Goal: Information Seeking & Learning: Find specific fact

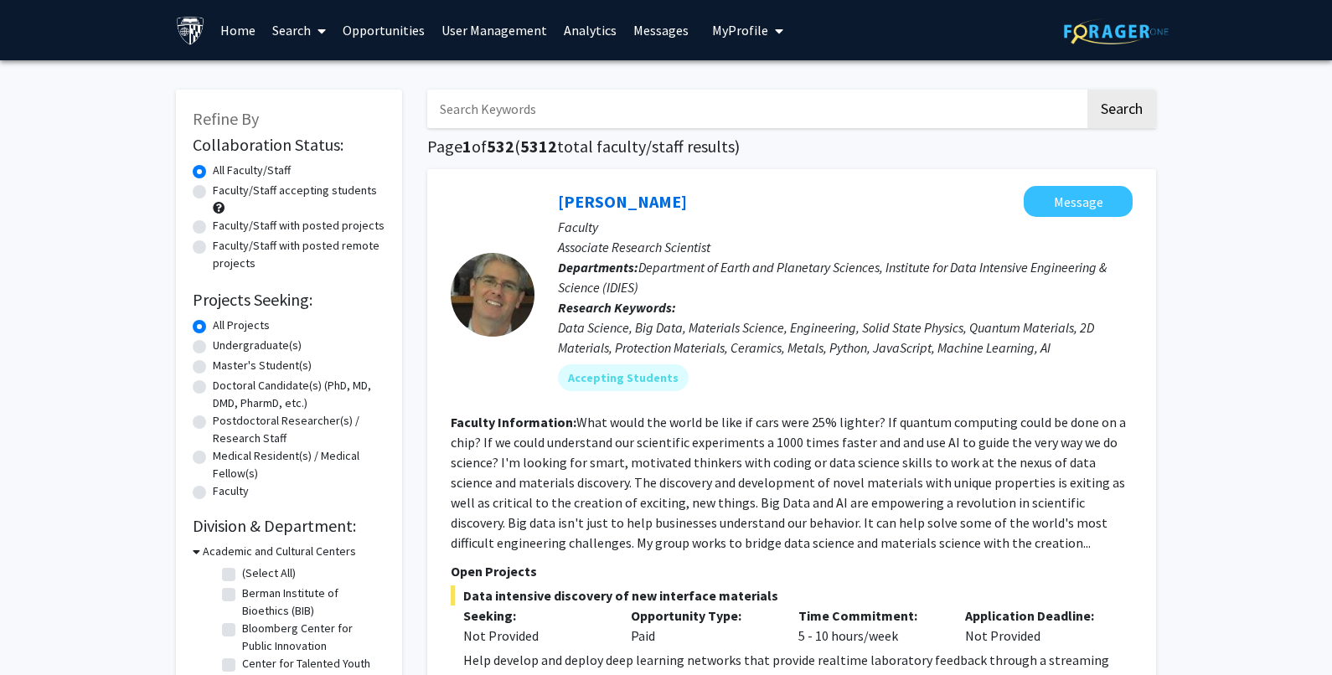
click at [524, 101] on input "Search Keywords" at bounding box center [756, 109] width 658 height 39
click at [1087, 90] on button "Search" at bounding box center [1121, 109] width 69 height 39
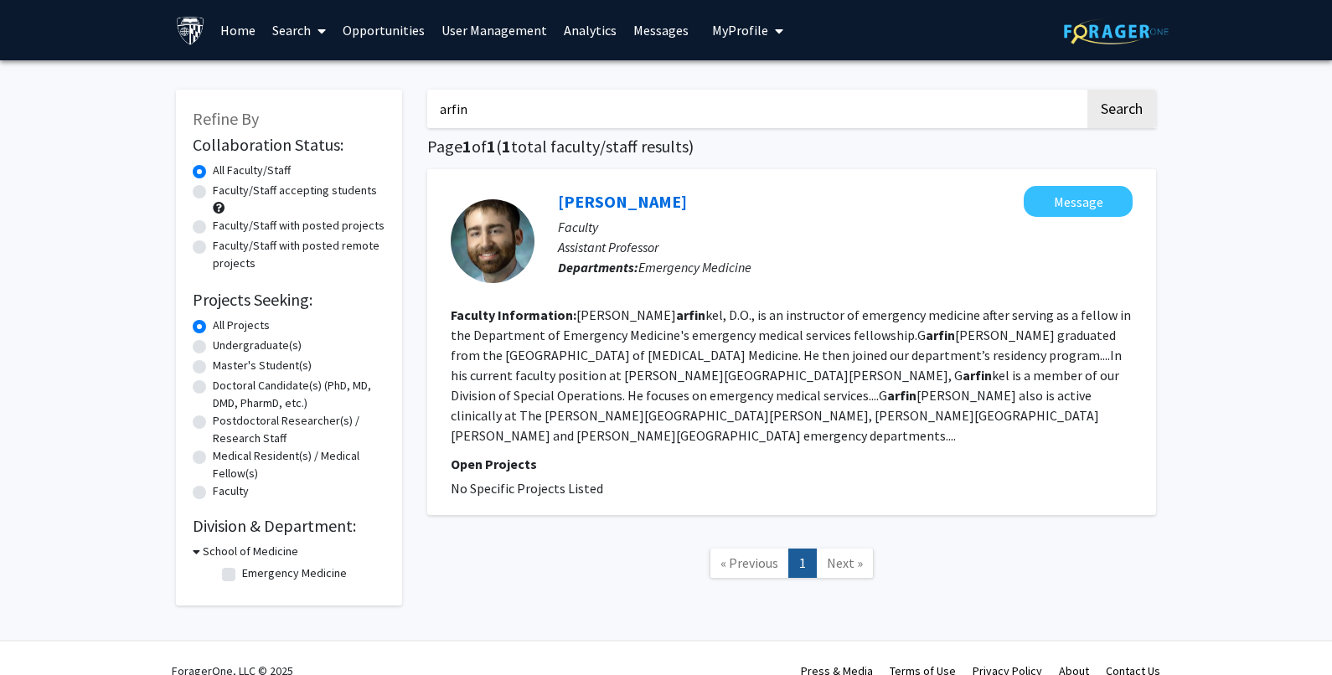
drag, startPoint x: 529, startPoint y: 118, endPoint x: 334, endPoint y: 126, distance: 194.5
click at [334, 126] on div "Refine By Collaboration Status: Collaboration Status All Faculty/Staff Collabor…" at bounding box center [665, 342] width 1005 height 539
paste input "[PERSON_NAME]"
type input "[PERSON_NAME]"
click at [1120, 110] on button "Search" at bounding box center [1121, 109] width 69 height 39
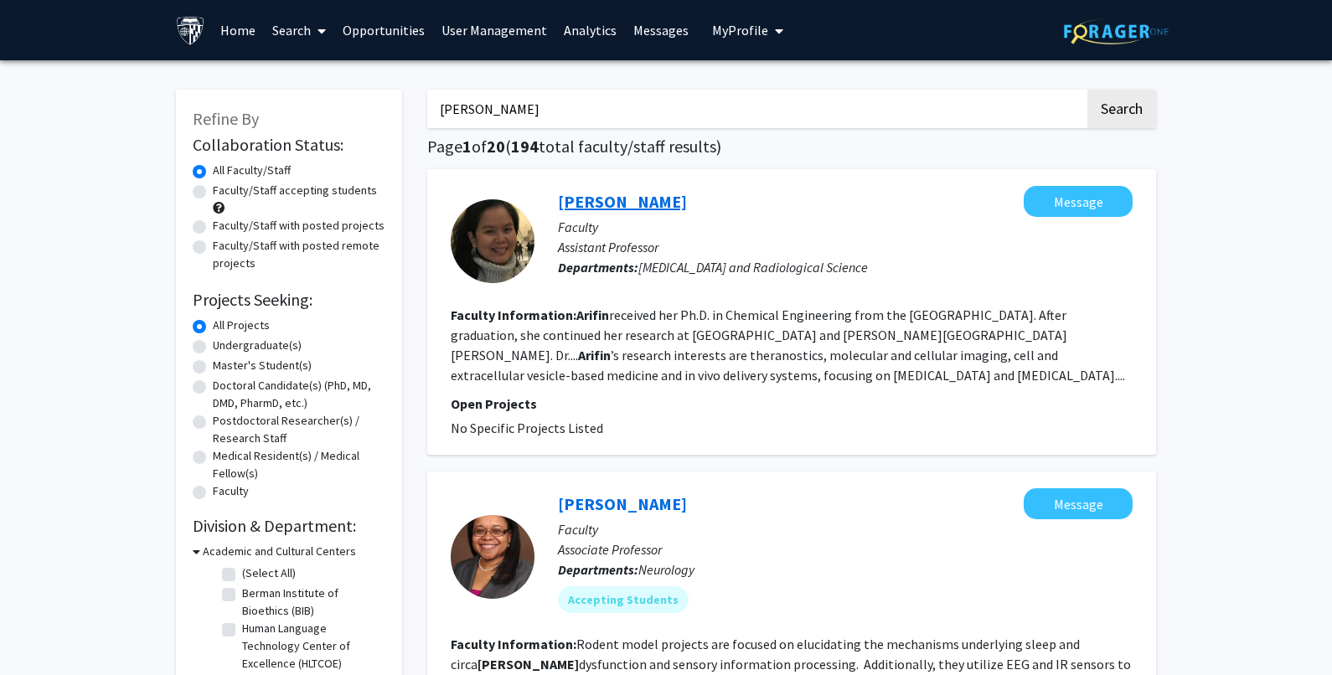
click at [584, 197] on link "[PERSON_NAME]" at bounding box center [622, 201] width 129 height 21
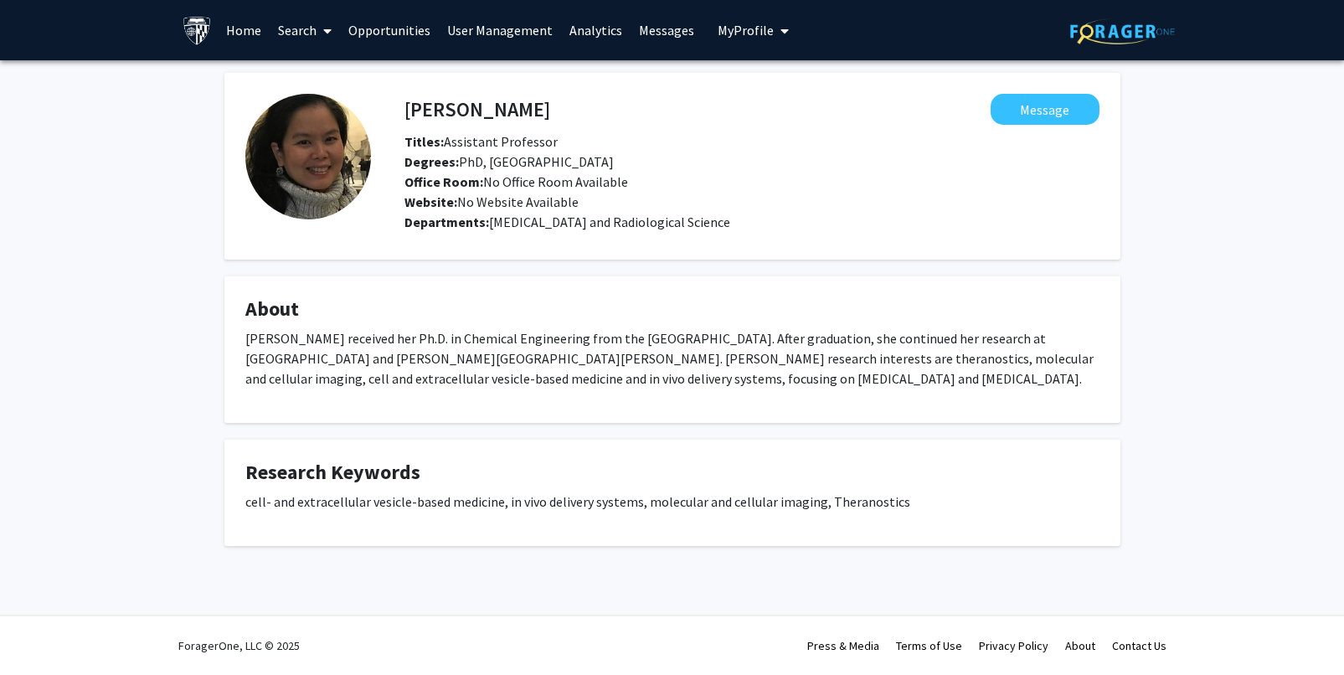
click at [1166, 318] on div "[PERSON_NAME] Message Titles: Assistant Professor Degrees: PhD, [GEOGRAPHIC_DAT…" at bounding box center [672, 330] width 1344 height 540
click at [1203, 203] on div "[PERSON_NAME] Message Titles: Assistant Professor Degrees: PhD, [GEOGRAPHIC_DAT…" at bounding box center [672, 330] width 1344 height 540
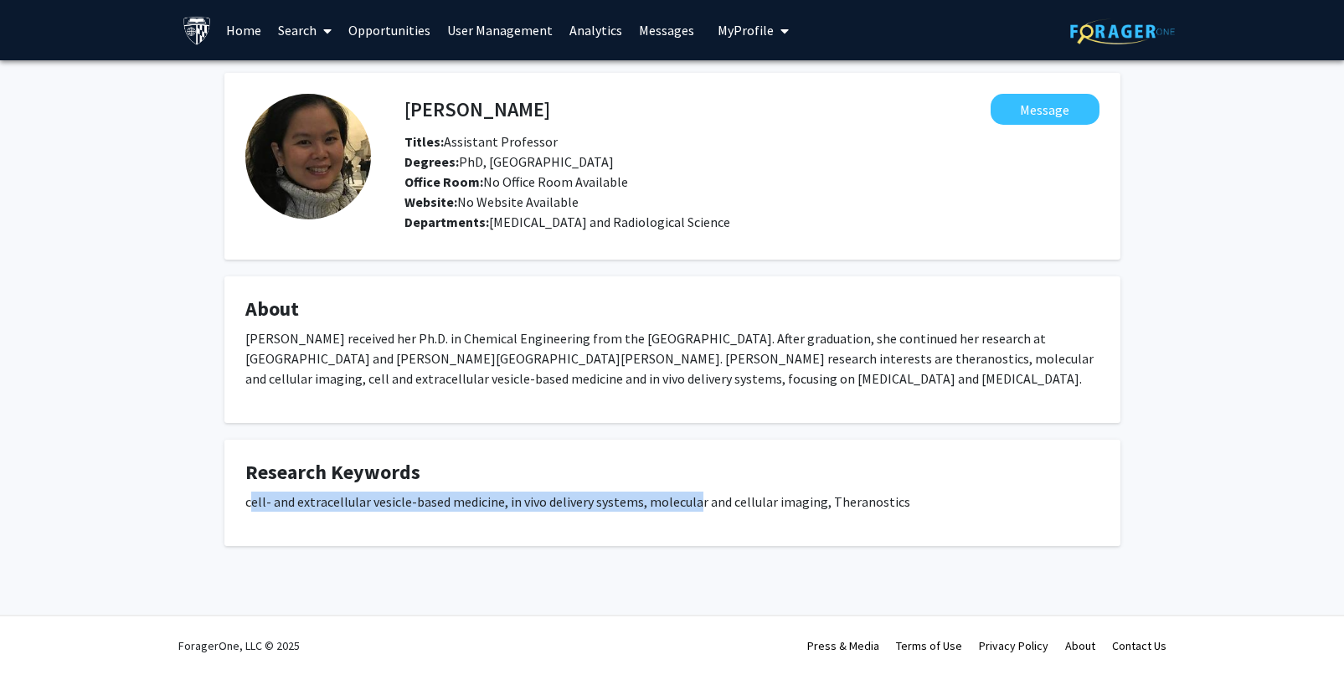
drag, startPoint x: 248, startPoint y: 501, endPoint x: 691, endPoint y: 496, distance: 443.2
click at [691, 496] on p "cell- and extracellular vesicle-based medicine, in vivo delivery systems, molec…" at bounding box center [672, 502] width 854 height 20
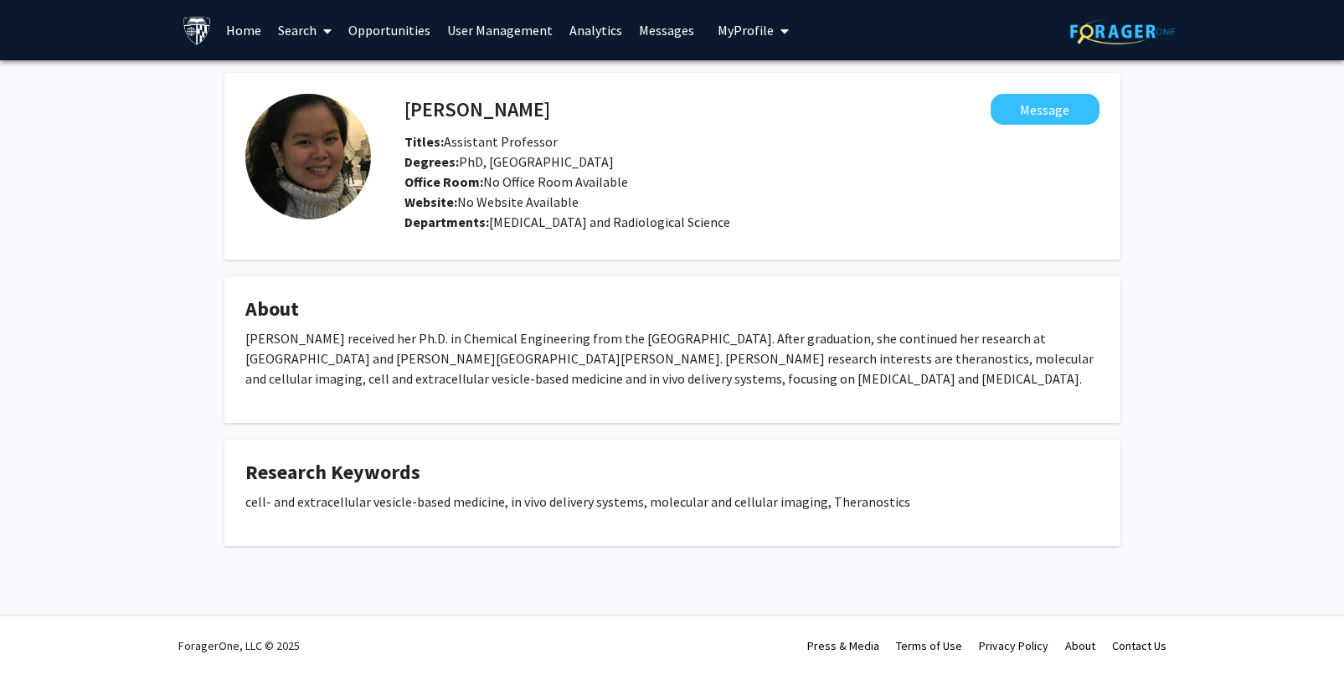
click at [242, 502] on fg-card "Research Keywords cell- and extracellular vesicle-based medicine, in vivo deliv…" at bounding box center [672, 493] width 896 height 106
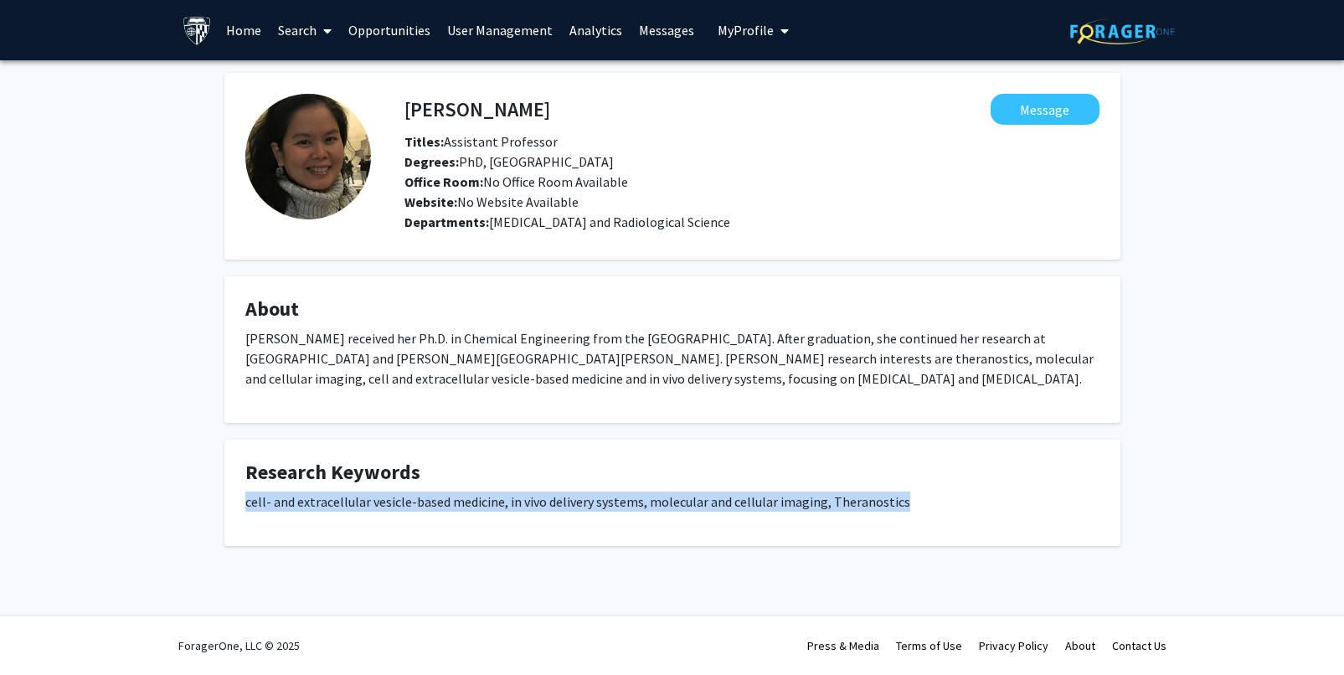
drag, startPoint x: 245, startPoint y: 503, endPoint x: 953, endPoint y: 498, distance: 707.9
click at [953, 498] on p "cell- and extracellular vesicle-based medicine, in vivo delivery systems, molec…" at bounding box center [672, 502] width 854 height 20
copy p "cell- and extracellular vesicle-based medicine, in vivo delivery systems, molec…"
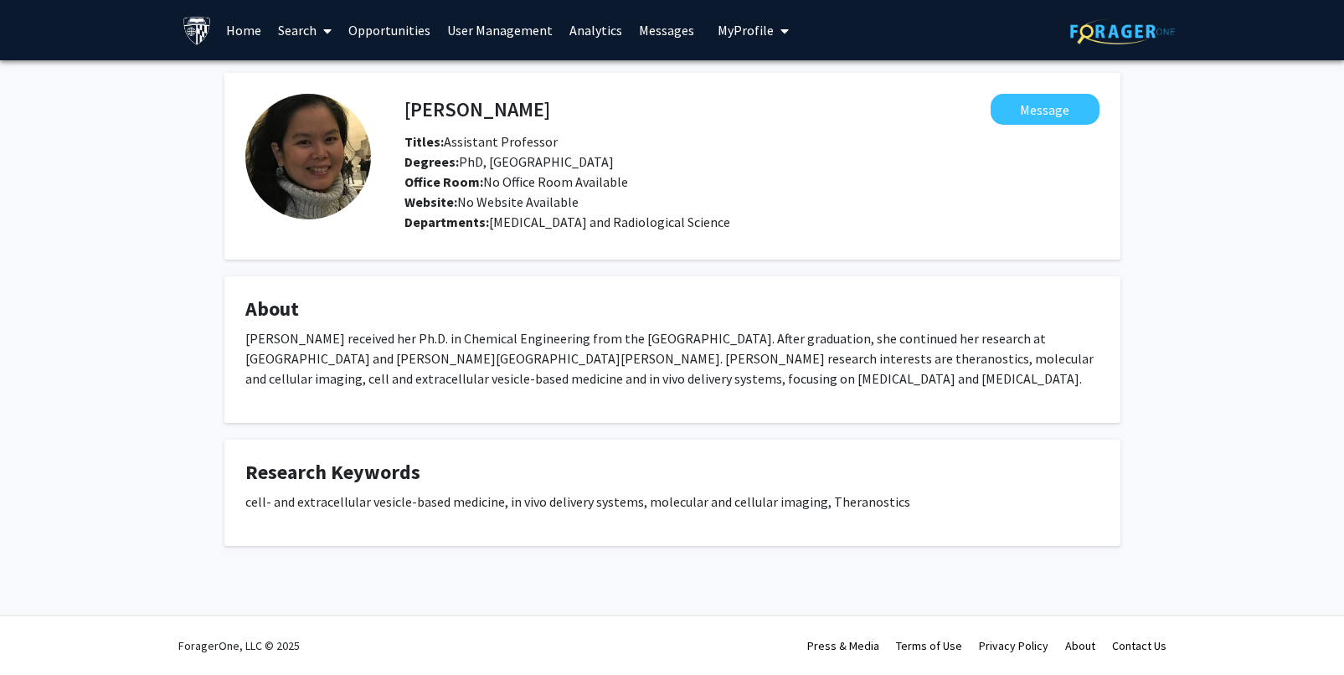
click at [316, 30] on link "Search" at bounding box center [305, 30] width 70 height 59
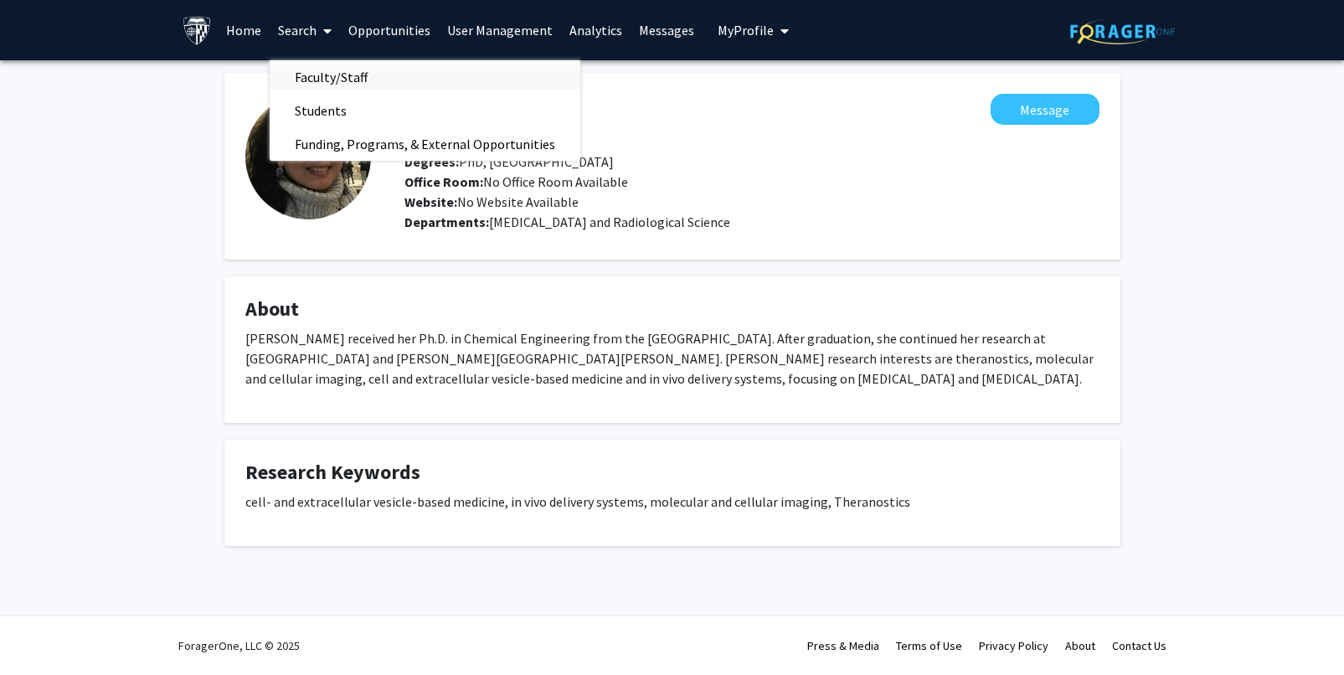
click at [313, 71] on span "Faculty/Staff" at bounding box center [331, 77] width 123 height 34
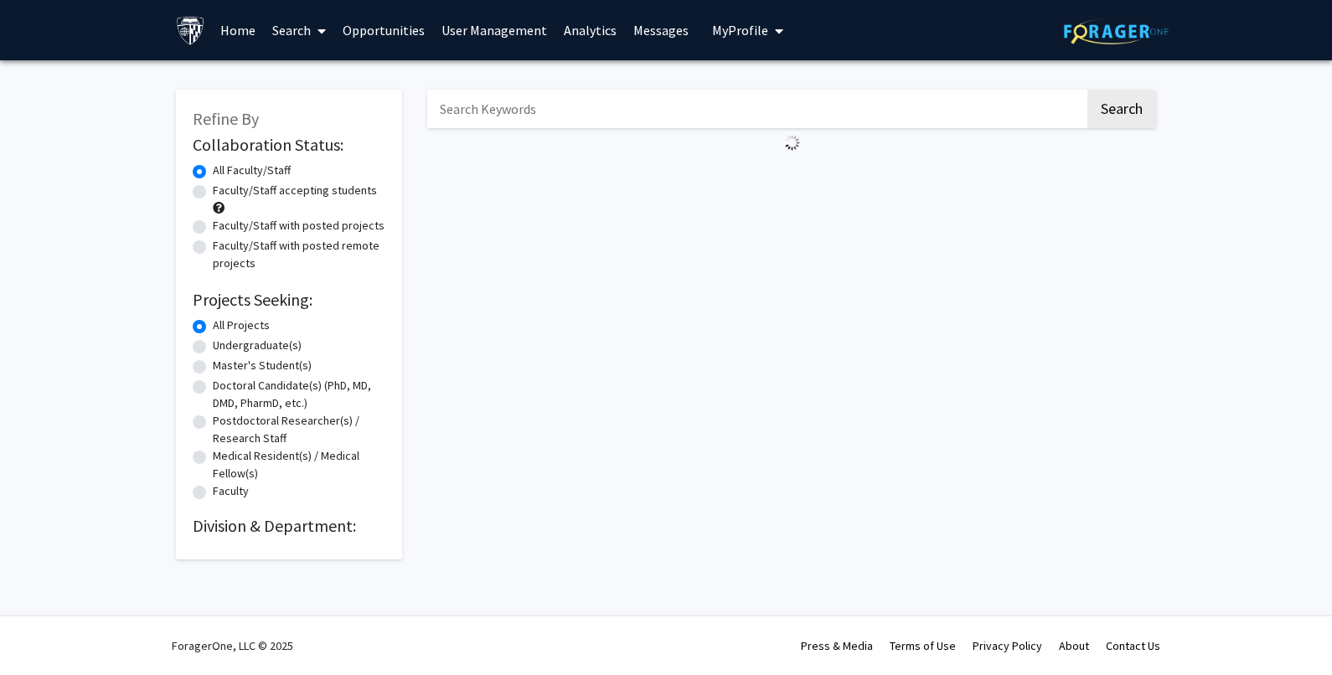
click at [504, 92] on input "Search Keywords" at bounding box center [756, 109] width 658 height 39
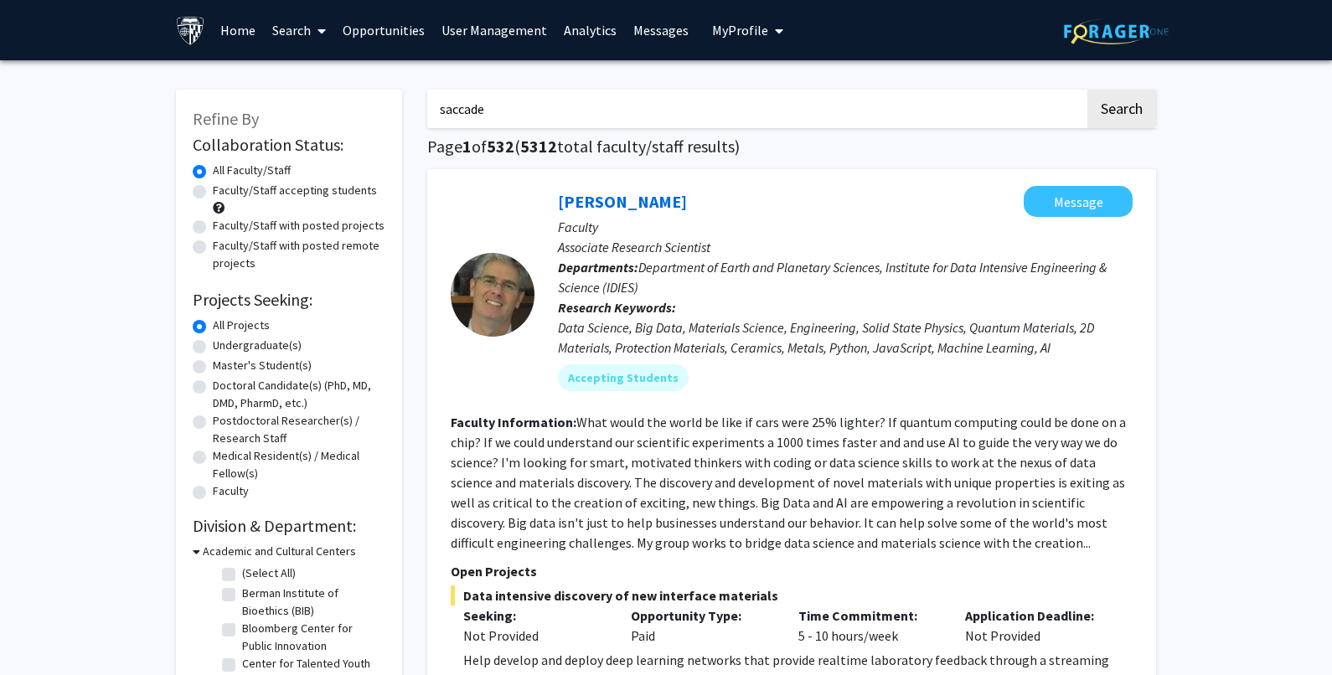
click at [1087, 90] on button "Search" at bounding box center [1121, 109] width 69 height 39
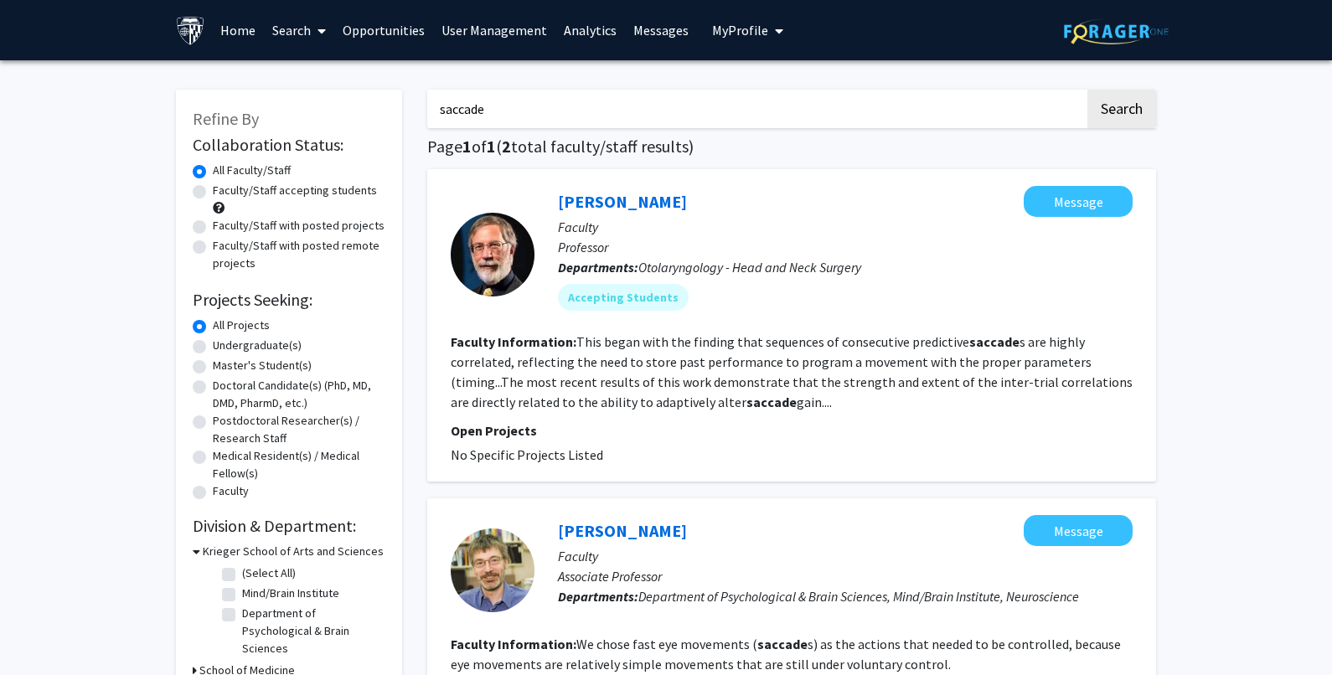
click at [1201, 337] on div "Refine By Collaboration Status: Collaboration Status All Faculty/Staff Collabor…" at bounding box center [666, 469] width 1332 height 818
drag, startPoint x: 571, startPoint y: 115, endPoint x: 328, endPoint y: 112, distance: 243.8
click at [328, 112] on div "Refine By Collaboration Status: Collaboration Status All Faculty/Staff Collabor…" at bounding box center [665, 457] width 1005 height 768
type input "[PERSON_NAME]"
click at [1087, 90] on button "Search" at bounding box center [1121, 109] width 69 height 39
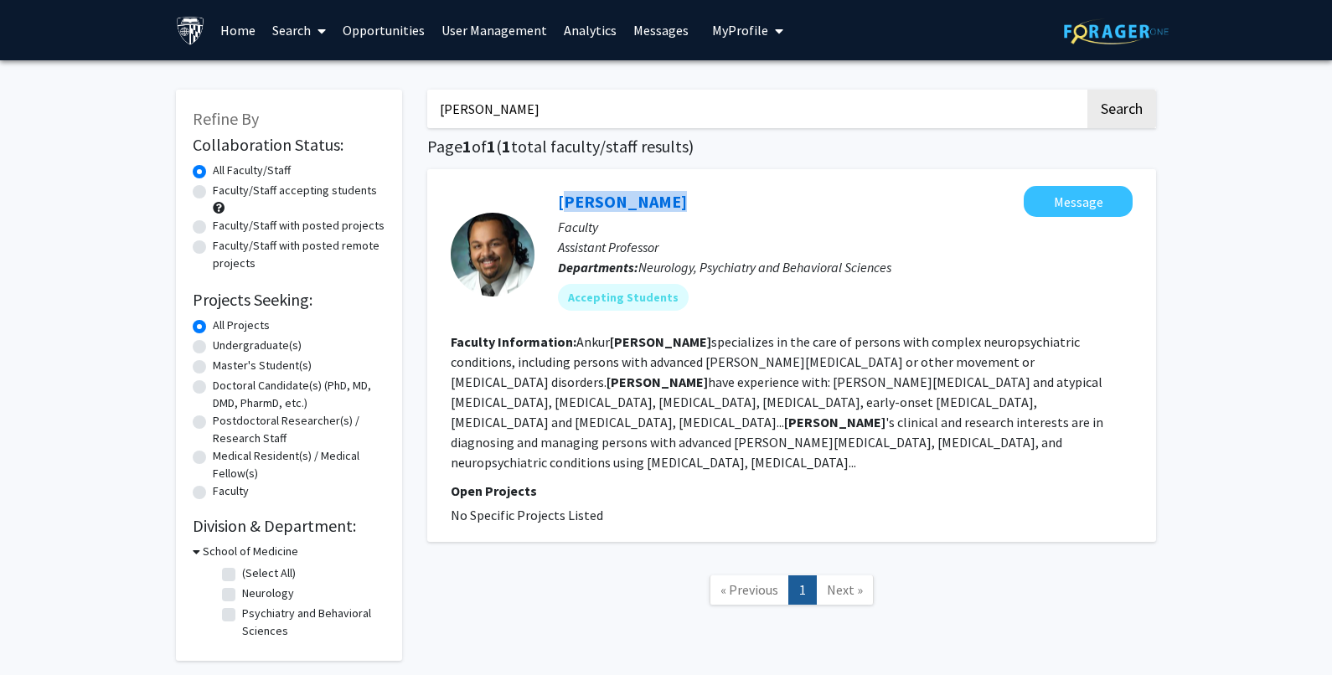
drag, startPoint x: 549, startPoint y: 186, endPoint x: 650, endPoint y: 186, distance: 101.4
click at [650, 186] on div "[PERSON_NAME] Message Faculty Assistant Professor Departments: Neurology, Psych…" at bounding box center [833, 254] width 598 height 137
copy link "[PERSON_NAME]"
click at [636, 204] on link "[PERSON_NAME]" at bounding box center [622, 201] width 129 height 21
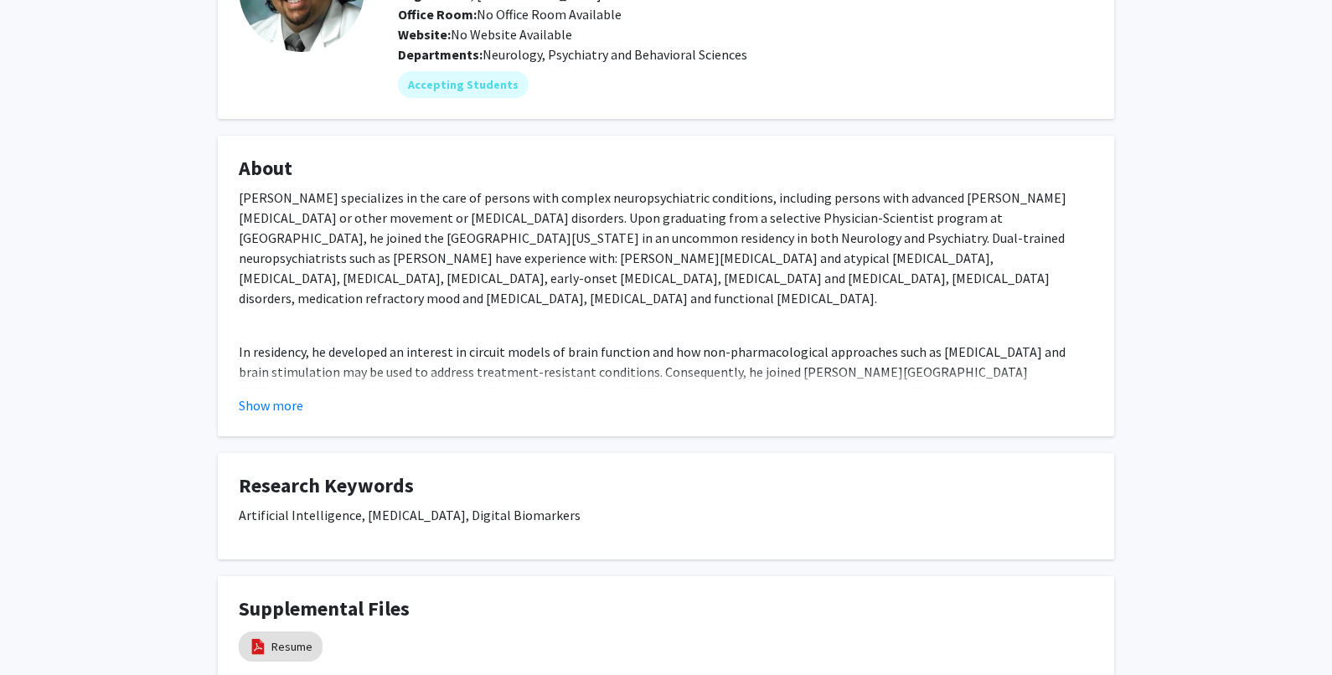
scroll to position [251, 0]
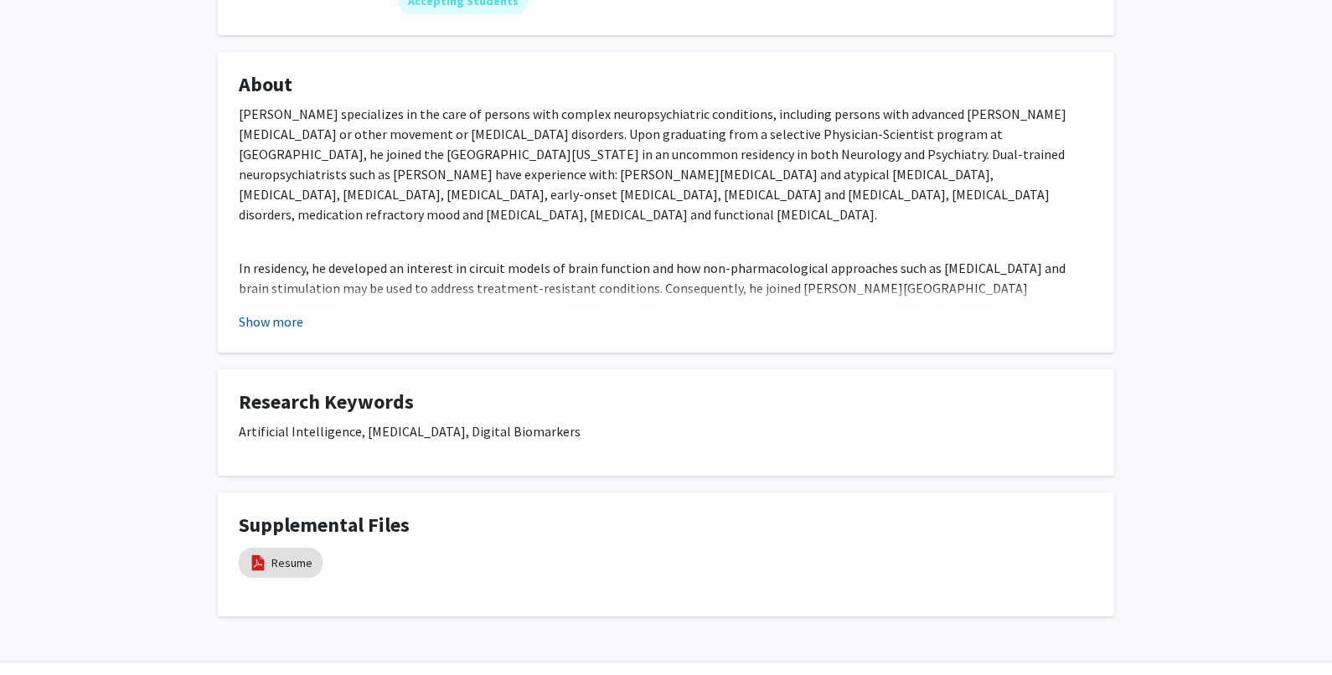
click at [274, 318] on button "Show more" at bounding box center [271, 322] width 65 height 20
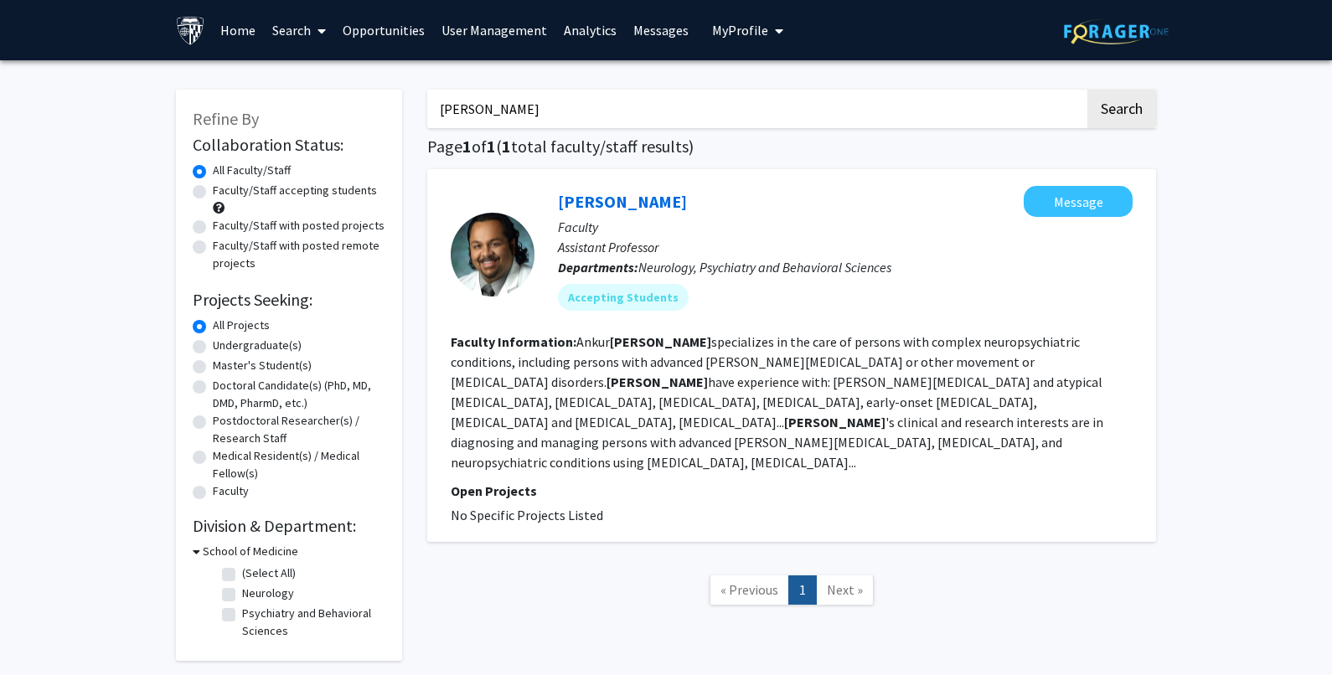
drag, startPoint x: 484, startPoint y: 100, endPoint x: 354, endPoint y: 120, distance: 132.2
click at [354, 120] on div "Refine By Collaboration Status: Collaboration Status All Faculty/Staff Collabor…" at bounding box center [665, 367] width 1005 height 588
type input "saccade"
click at [1087, 90] on button "Search" at bounding box center [1121, 109] width 69 height 39
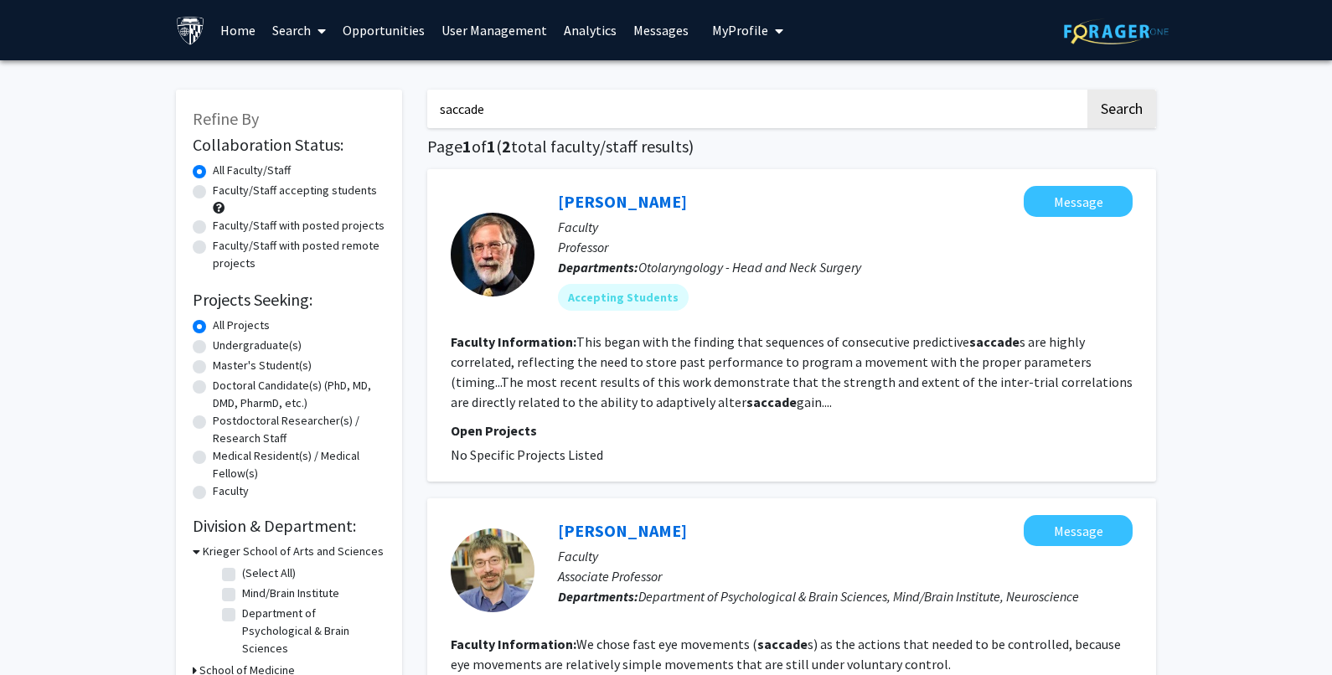
click at [1190, 325] on div "Refine By Collaboration Status: Collaboration Status All Faculty/Staff Collabor…" at bounding box center [666, 469] width 1332 height 818
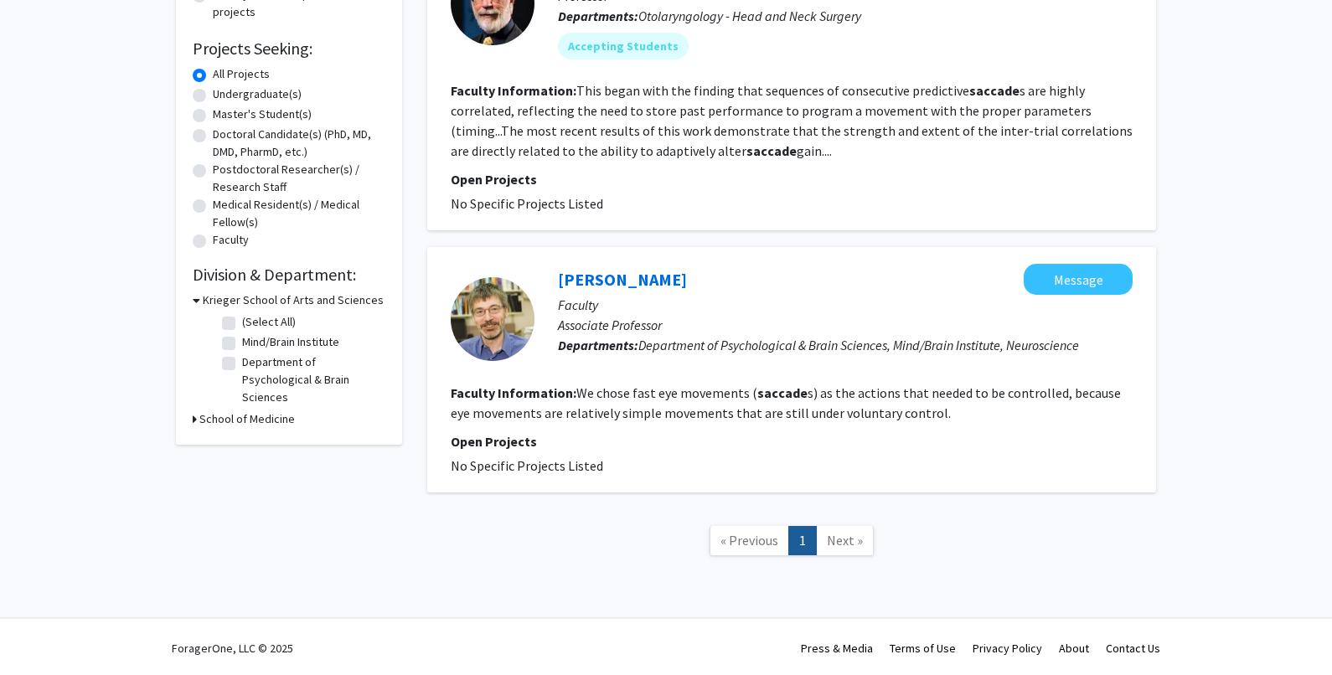
scroll to position [254, 0]
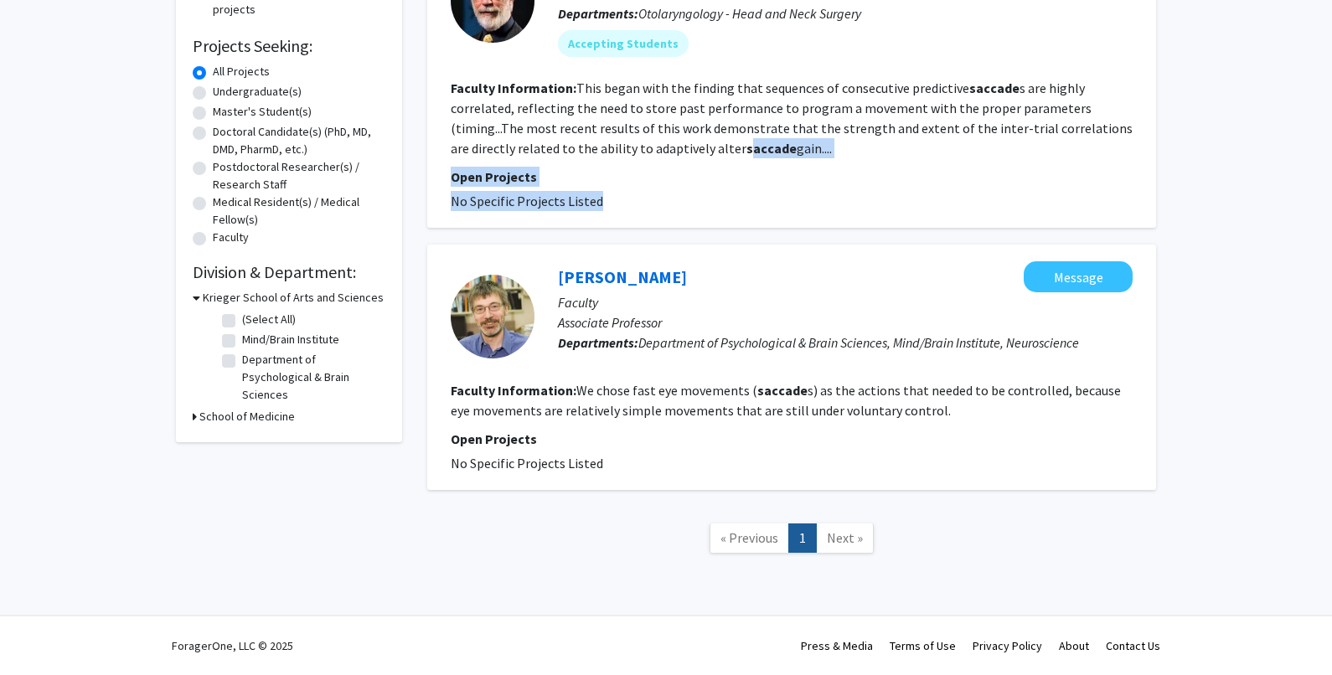
drag, startPoint x: 599, startPoint y: 152, endPoint x: 593, endPoint y: 210, distance: 58.1
click at [593, 210] on fg-search-faculty "[PERSON_NAME] Message Faculty Professor Departments: Otolaryngology - Head and …" at bounding box center [792, 71] width 682 height 279
click at [1116, 544] on nav "« Previous 1 Next »" at bounding box center [791, 541] width 729 height 68
drag, startPoint x: 1050, startPoint y: 519, endPoint x: 967, endPoint y: 489, distance: 88.2
click at [1050, 519] on nav "« Previous 1 Next »" at bounding box center [791, 541] width 729 height 68
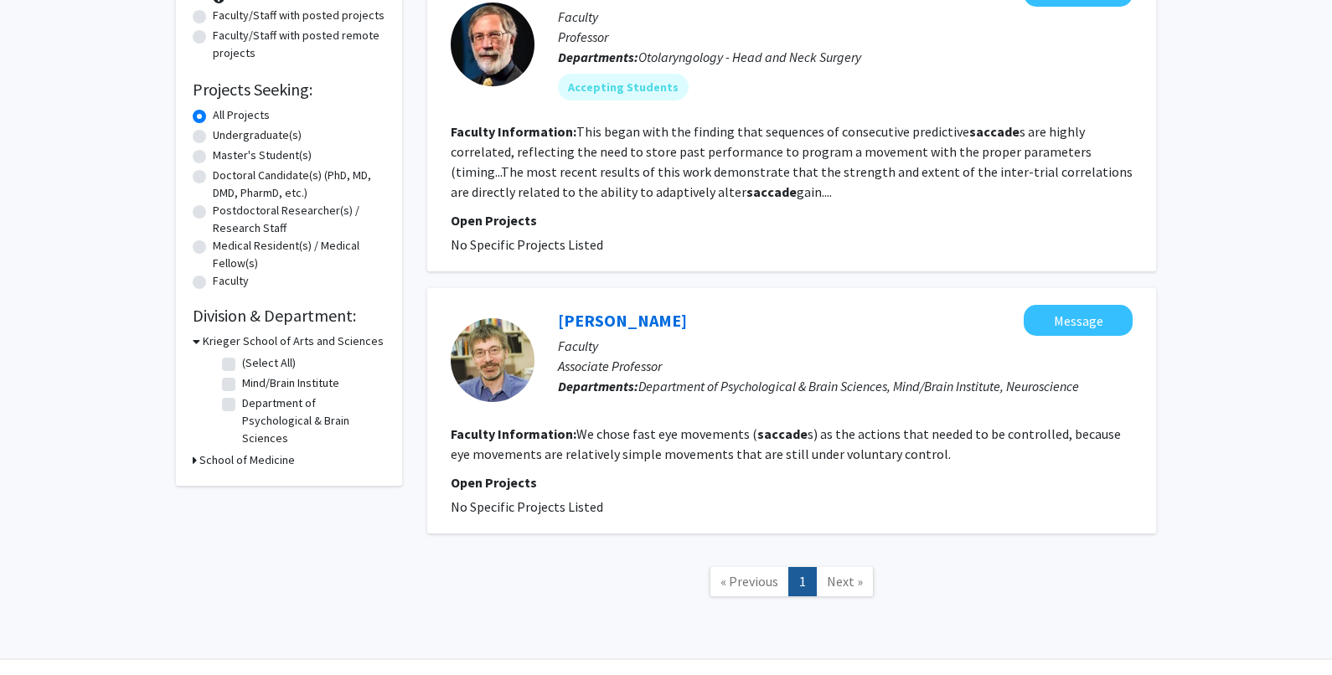
scroll to position [170, 0]
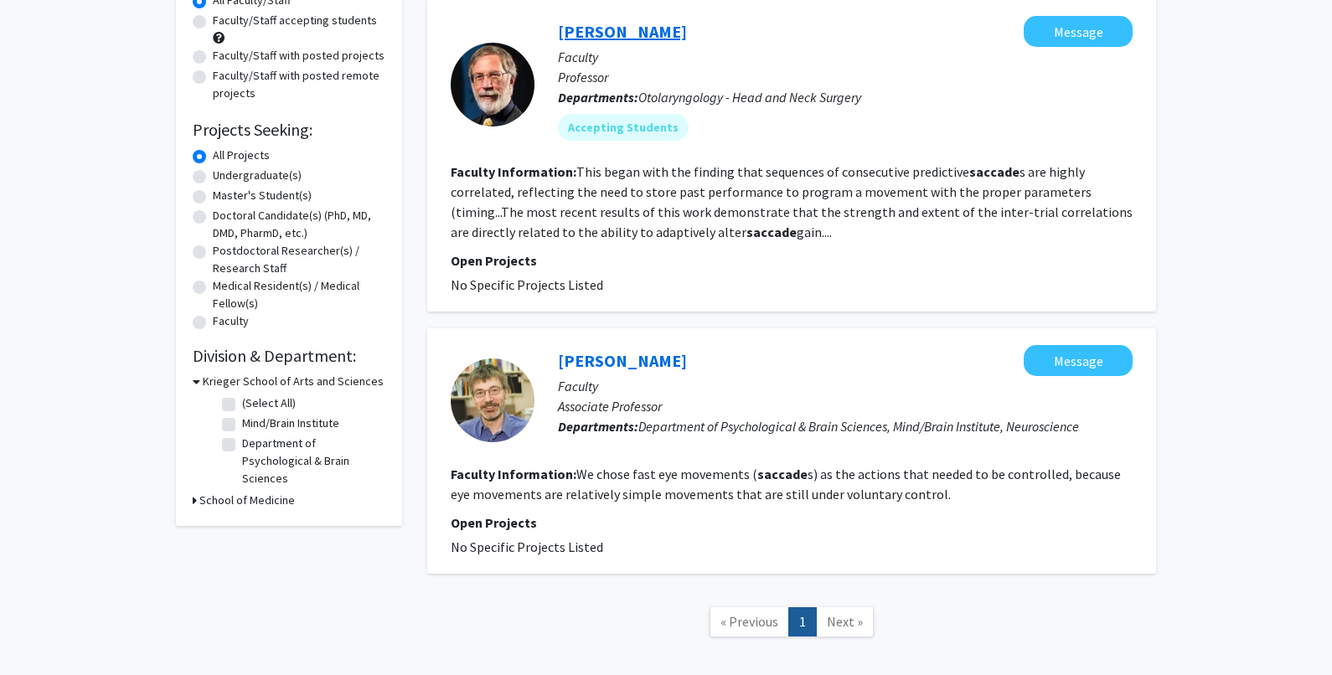
click at [641, 34] on link "[PERSON_NAME]" at bounding box center [622, 31] width 129 height 21
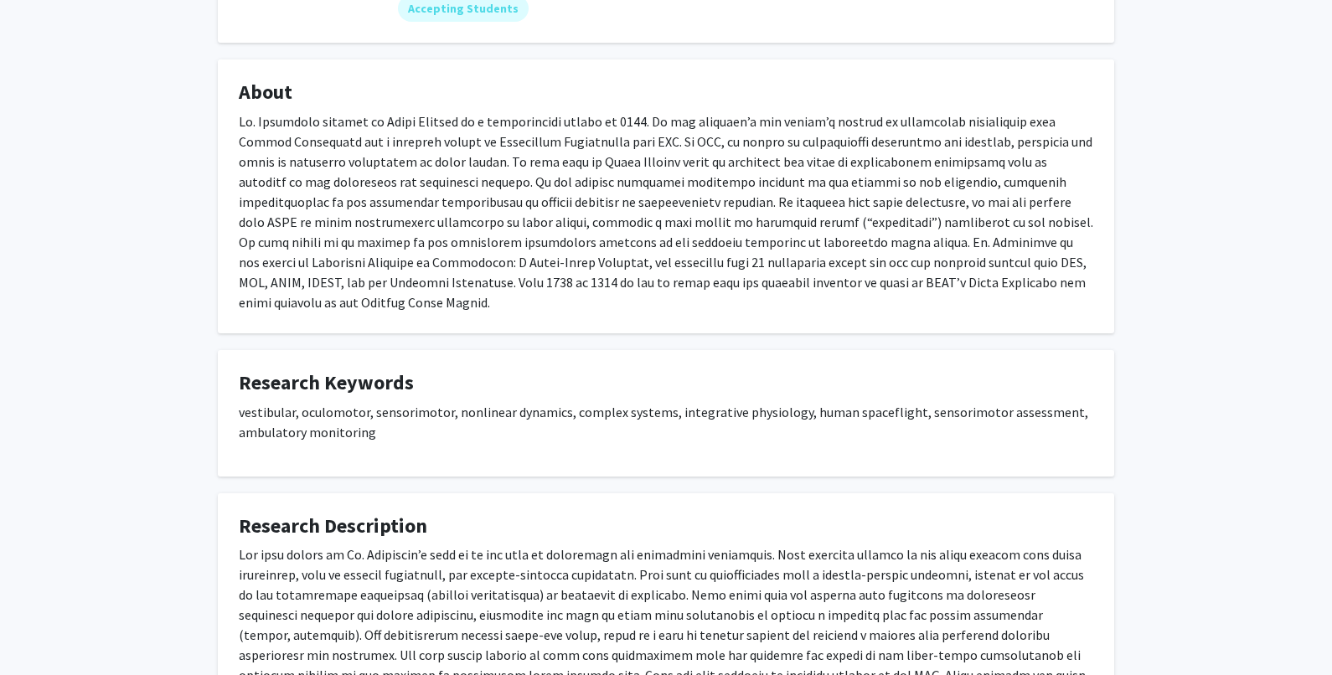
scroll to position [251, 0]
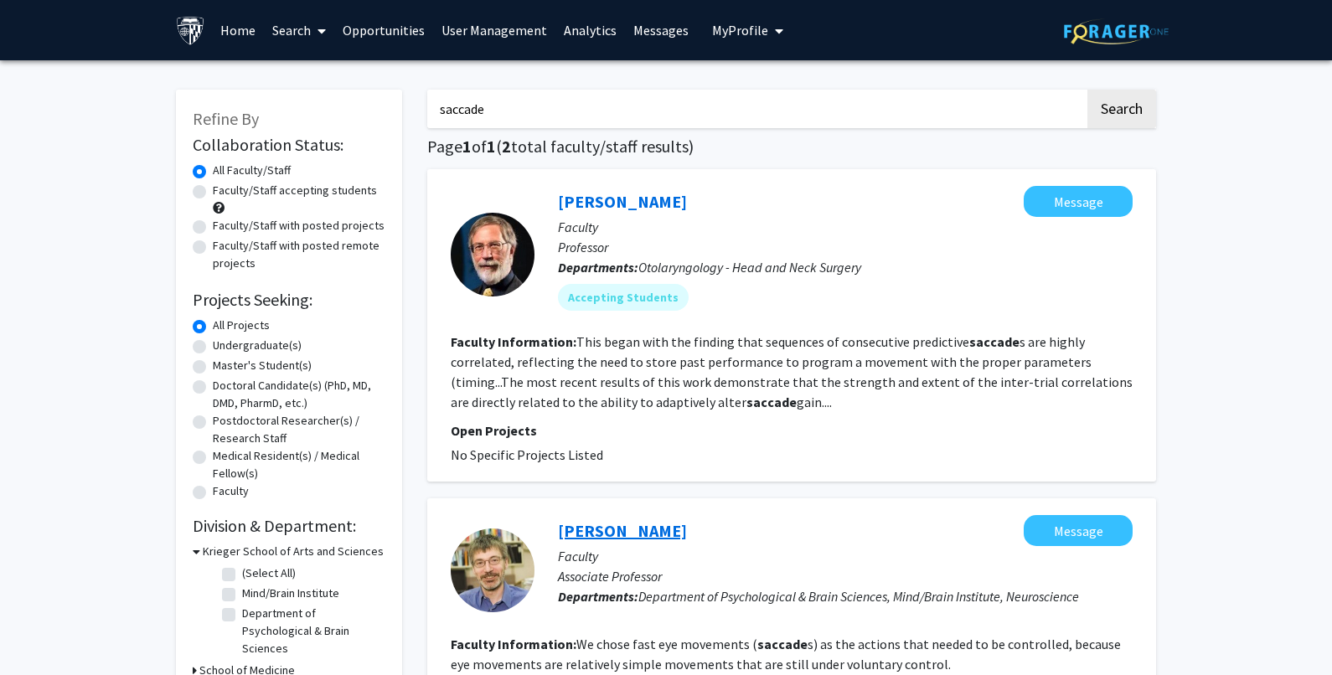
click at [631, 524] on link "[PERSON_NAME]" at bounding box center [622, 530] width 129 height 21
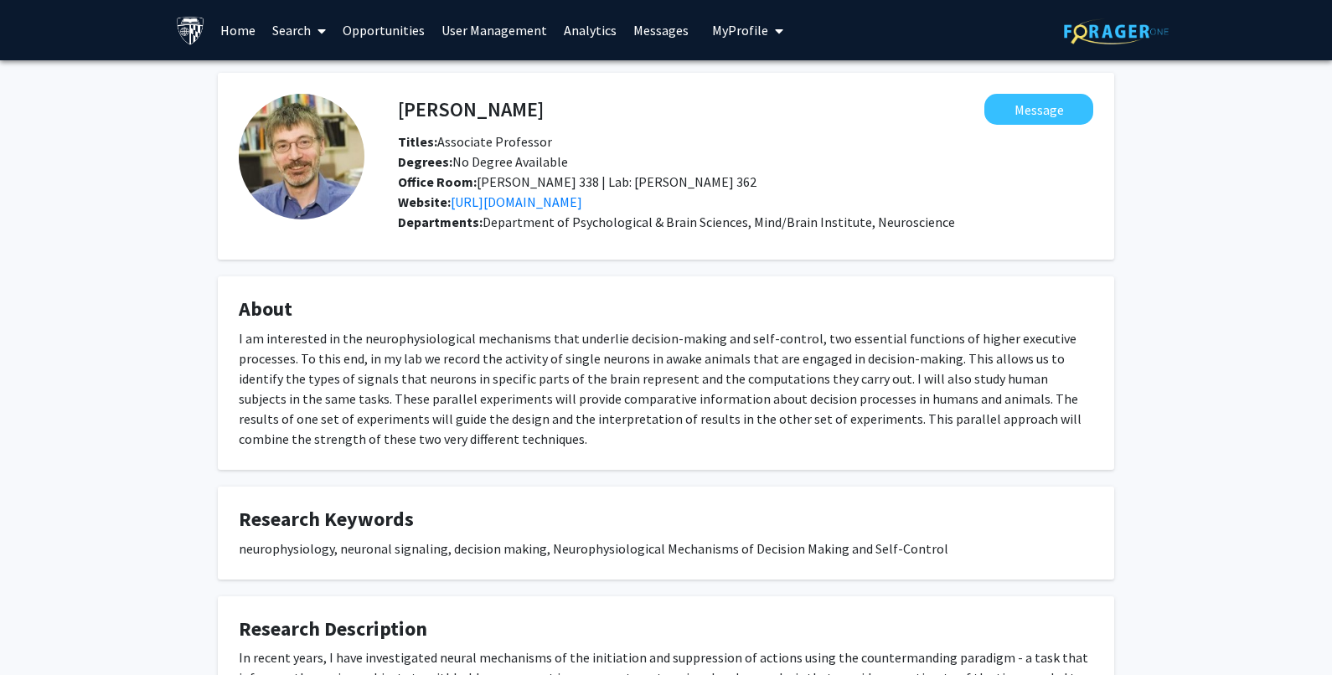
drag, startPoint x: 240, startPoint y: 542, endPoint x: 975, endPoint y: 544, distance: 735.5
click at [975, 544] on div "neurophysiology, neuronal signaling, decision making, Neurophysiological Mechan…" at bounding box center [666, 549] width 854 height 20
copy div "neurophysiology, neuronal signaling, decision making, Neurophysiological Mechan…"
drag, startPoint x: 521, startPoint y: 106, endPoint x: 398, endPoint y: 114, distance: 123.4
click at [398, 114] on div "[PERSON_NAME] Message" at bounding box center [745, 109] width 720 height 31
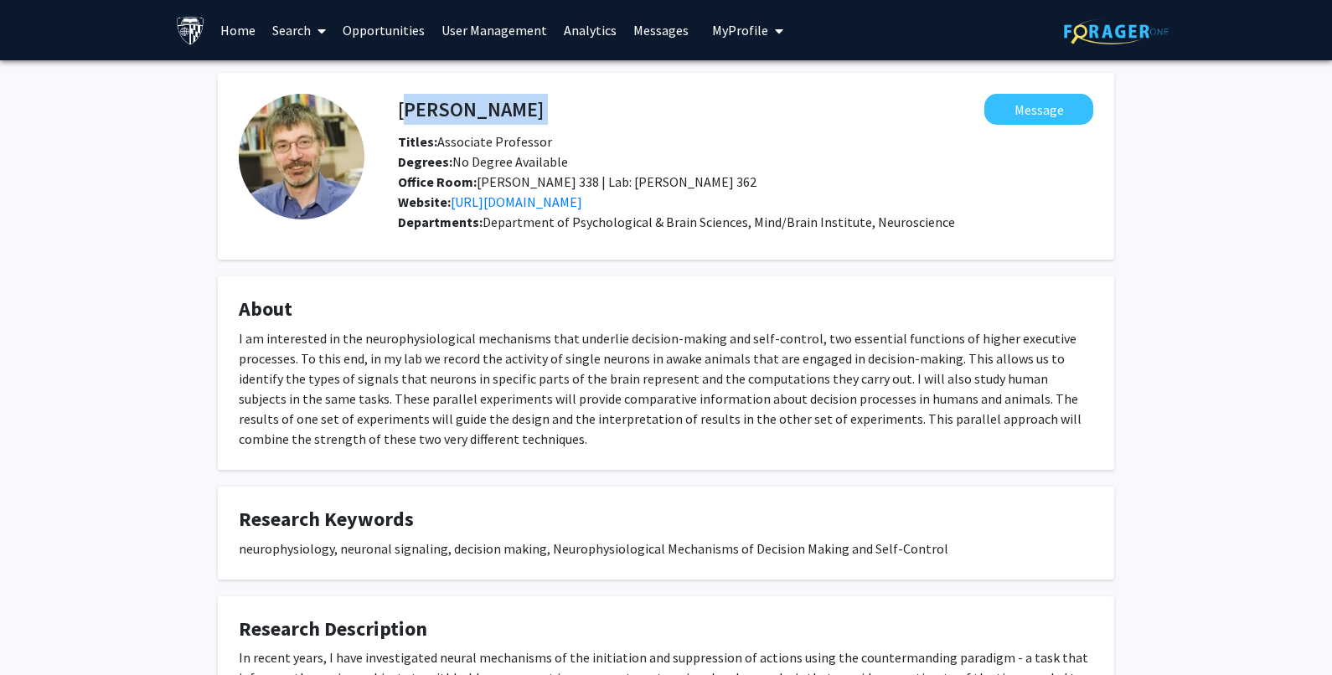
copy h4 "[PERSON_NAME]"
click at [299, 33] on link "Search" at bounding box center [299, 30] width 70 height 59
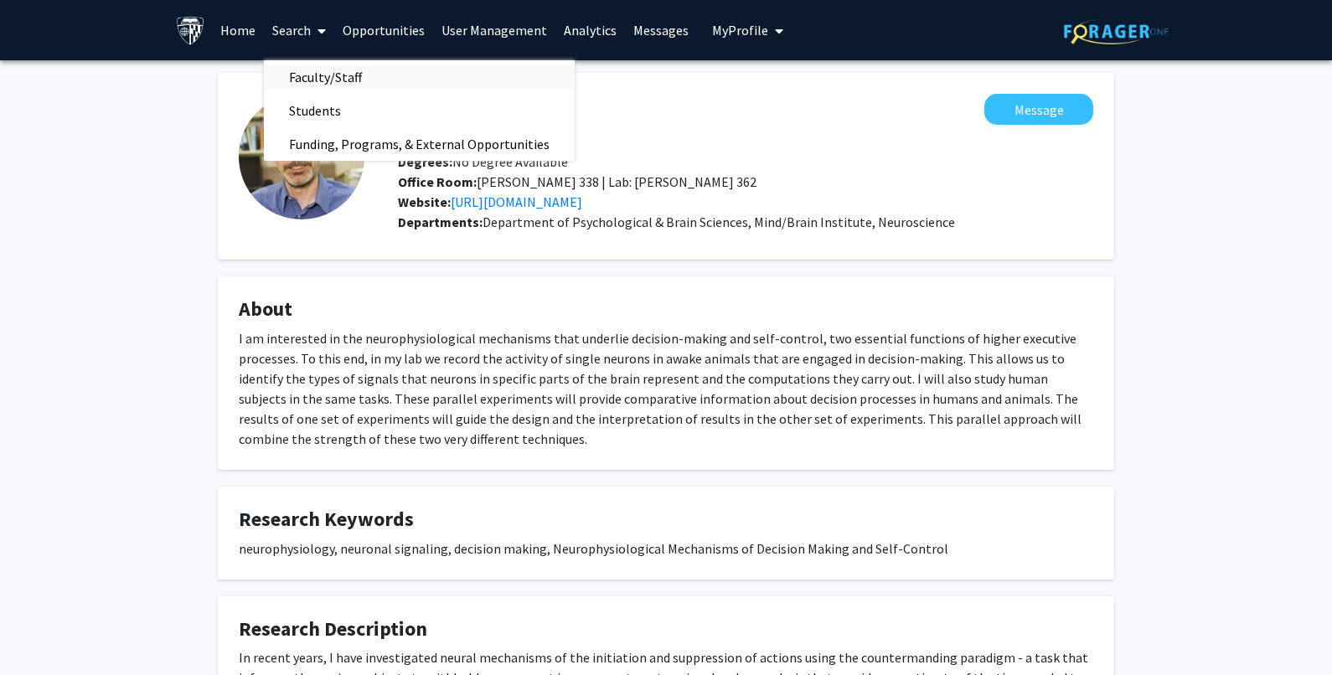
click at [304, 79] on span "Faculty/Staff" at bounding box center [325, 77] width 123 height 34
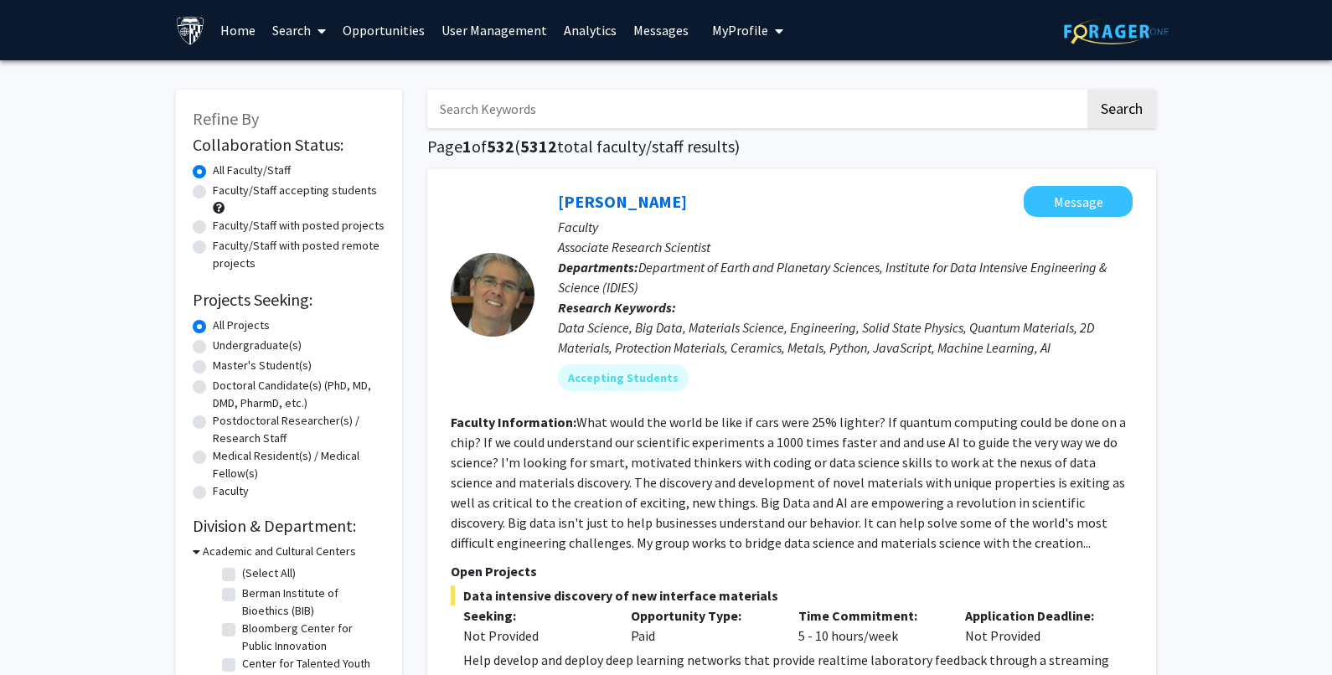
click at [516, 118] on input "Search Keywords" at bounding box center [756, 109] width 658 height 39
paste input "caproate"
type input "caproate"
click at [1107, 106] on button "Search" at bounding box center [1121, 109] width 69 height 39
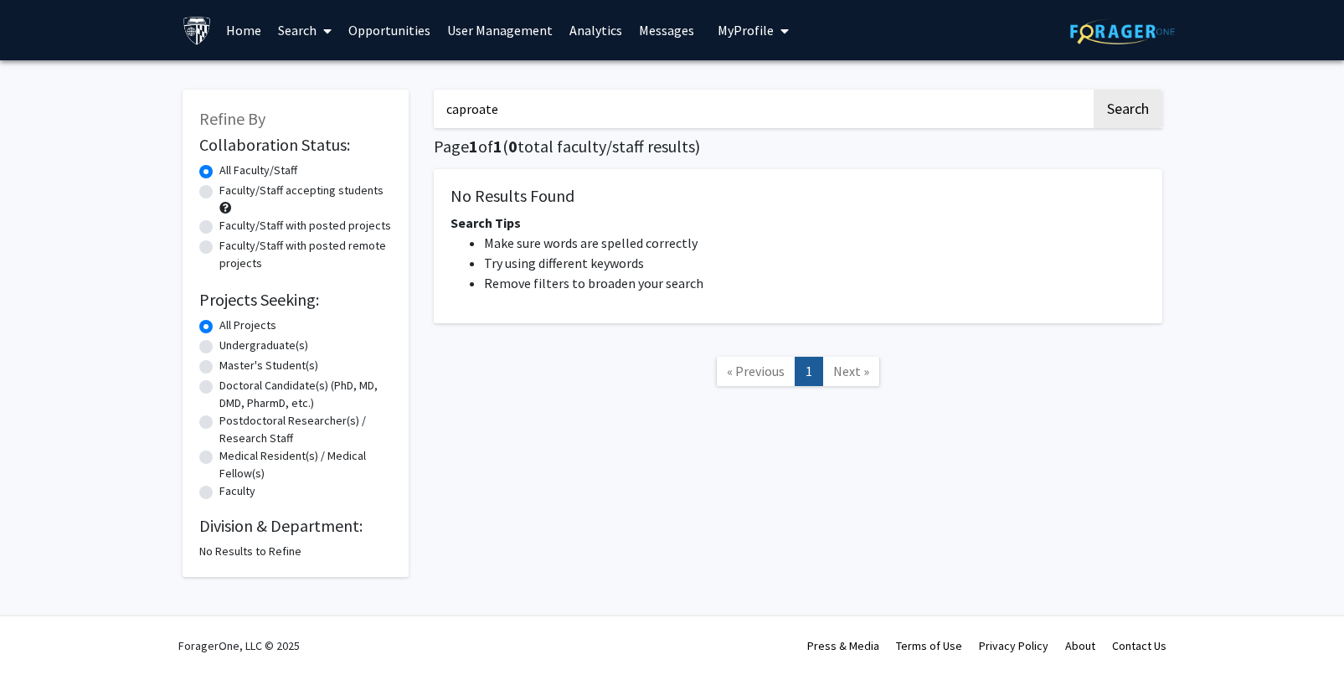
click at [291, 23] on link "Search" at bounding box center [305, 30] width 70 height 59
click at [343, 72] on span "Faculty/Staff" at bounding box center [331, 77] width 123 height 34
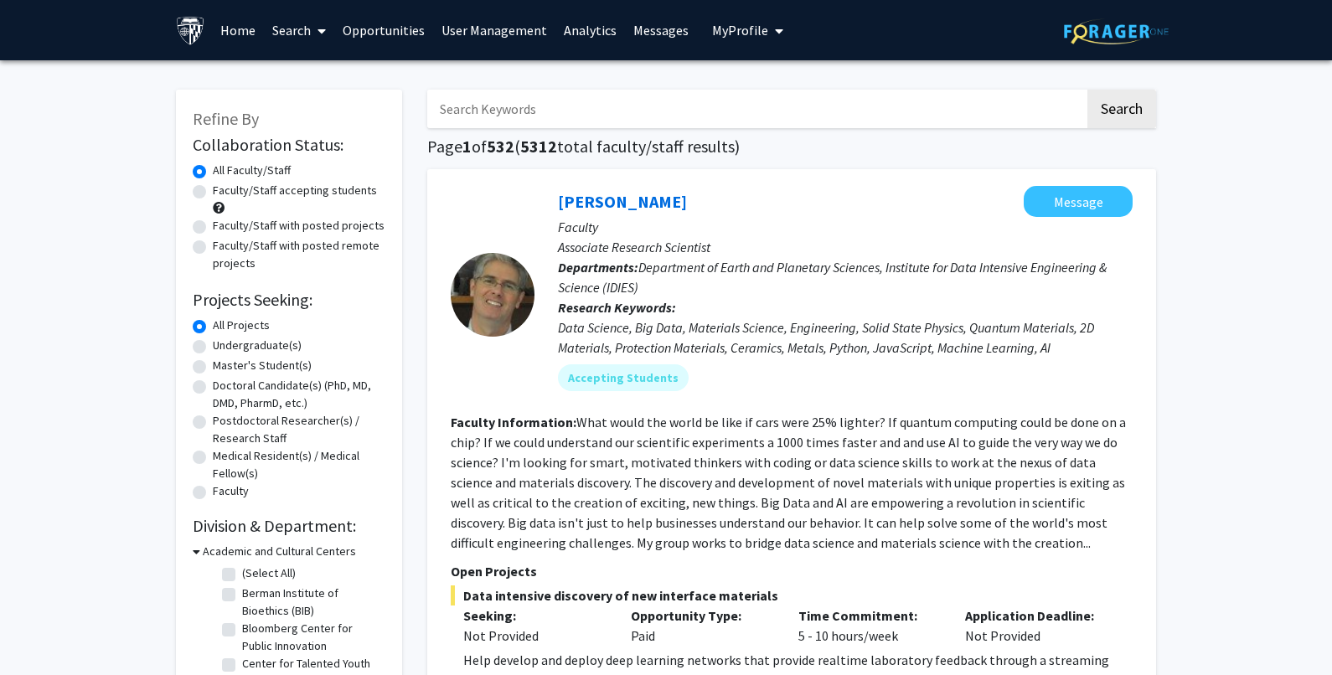
click at [559, 111] on input "Search Keywords" at bounding box center [756, 109] width 658 height 39
type input "waste"
click at [1087, 90] on button "Search" at bounding box center [1121, 109] width 69 height 39
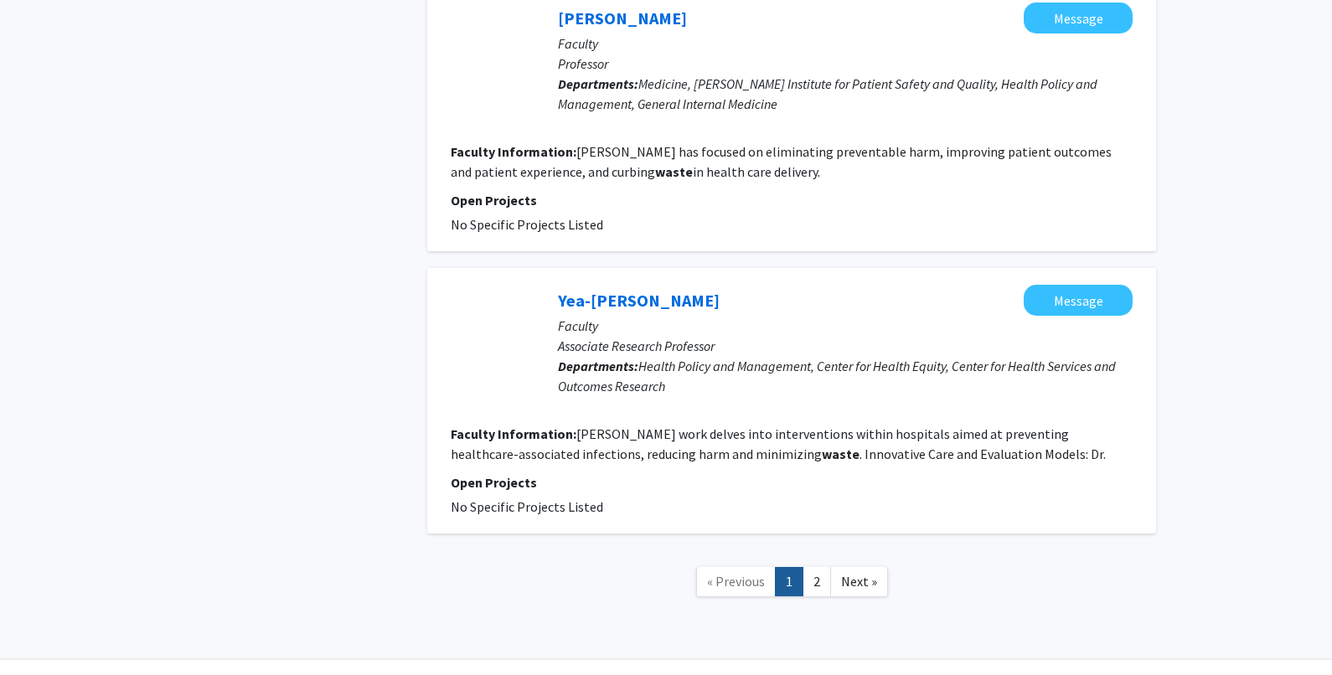
scroll to position [2764, 0]
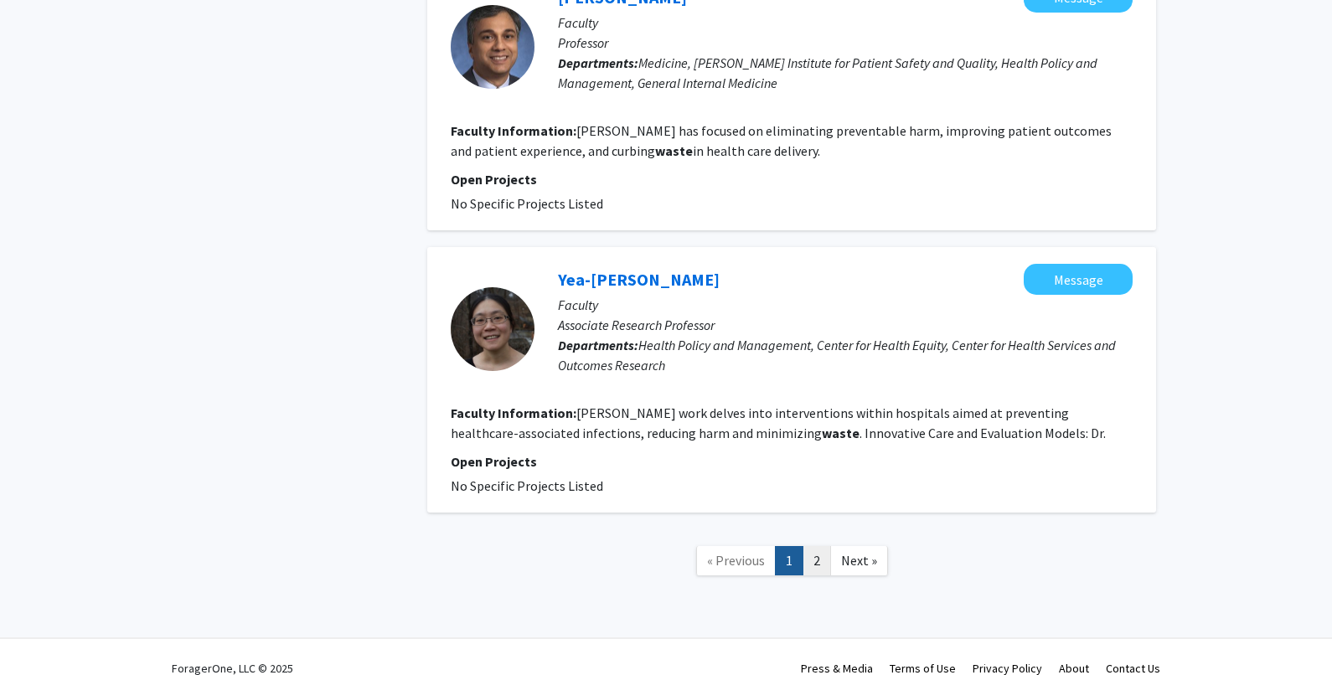
click at [807, 565] on link "2" at bounding box center [816, 560] width 28 height 29
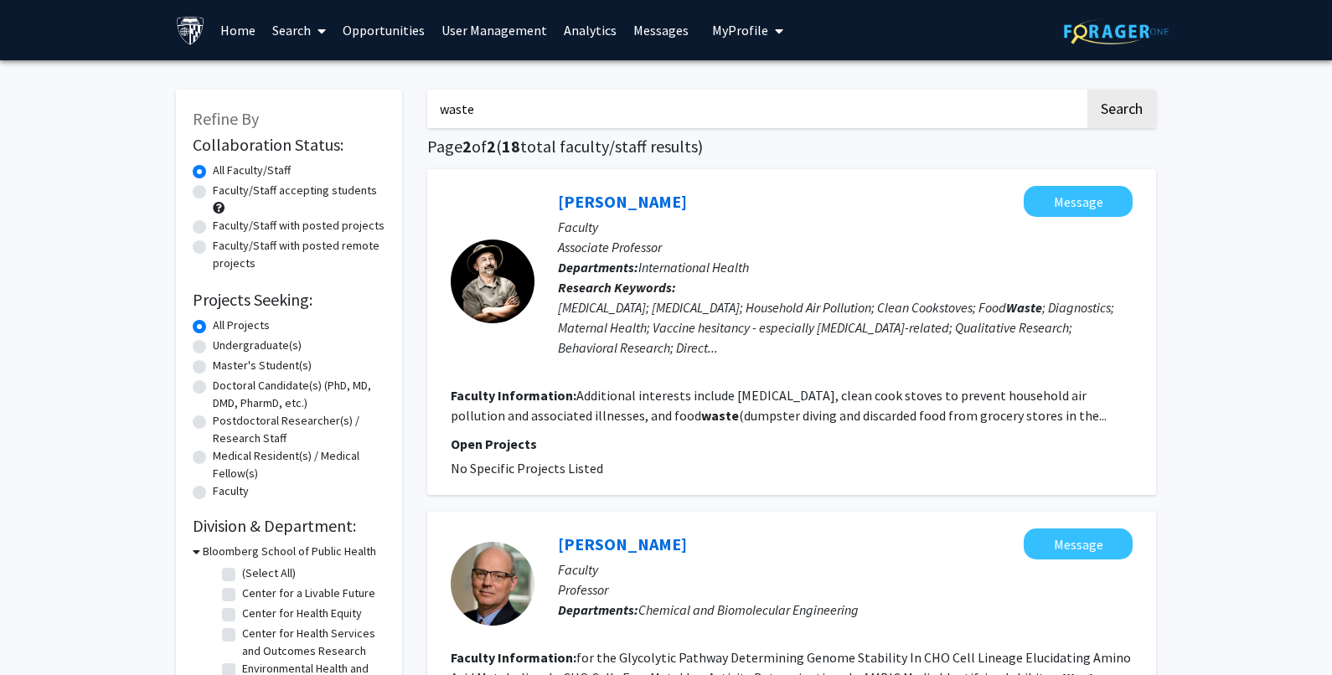
click at [320, 28] on icon at bounding box center [321, 30] width 8 height 13
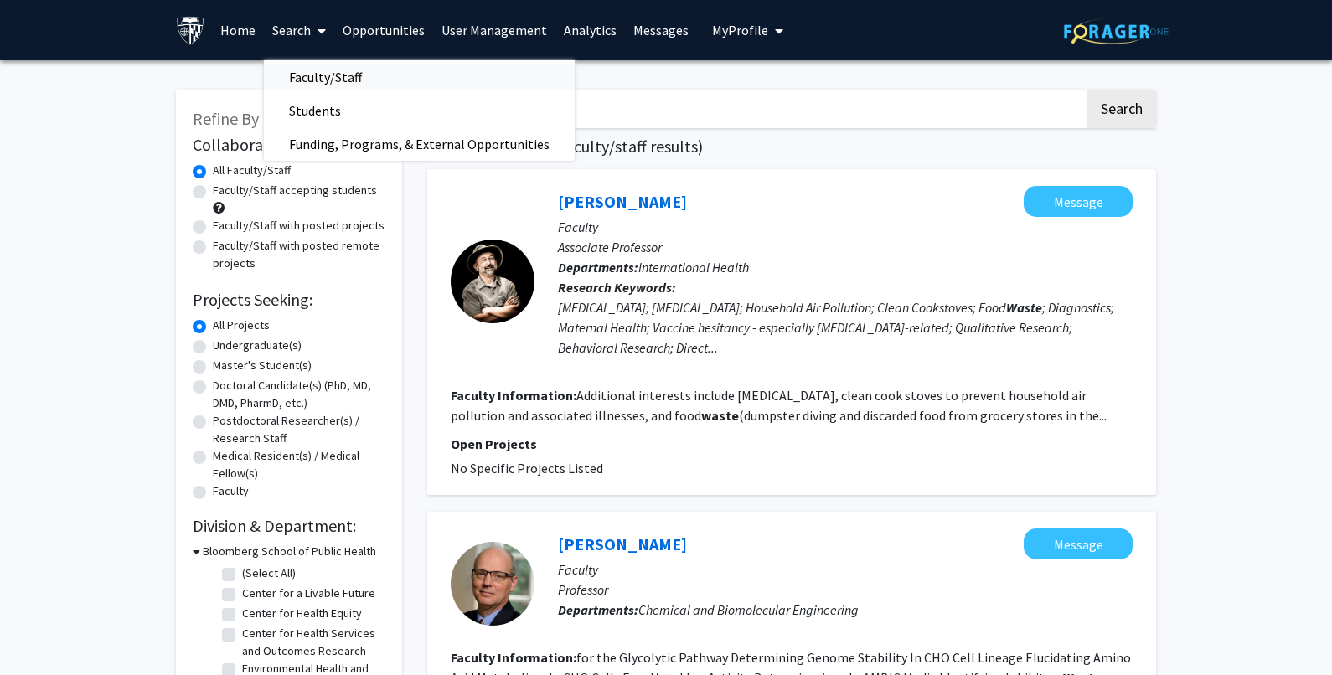
click at [328, 75] on span "Faculty/Staff" at bounding box center [325, 77] width 123 height 34
